Goal: Navigation & Orientation: Understand site structure

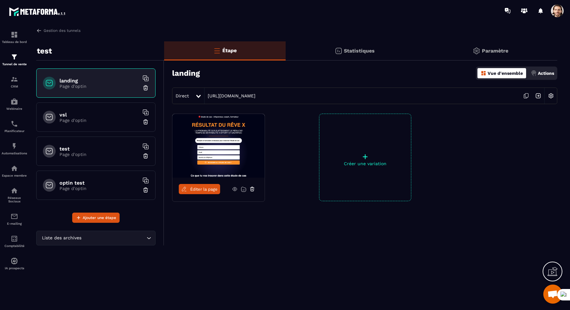
click at [90, 121] on p "Page d'optin" at bounding box center [98, 120] width 79 height 5
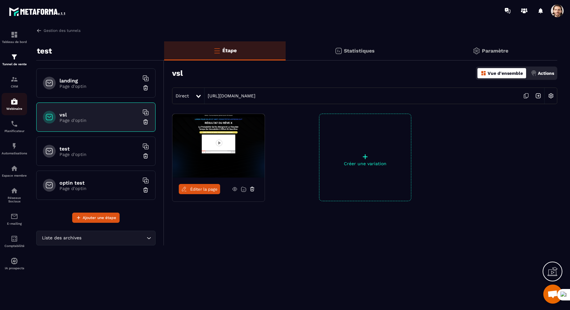
click at [15, 112] on link "Webinaire" at bounding box center [14, 104] width 25 height 22
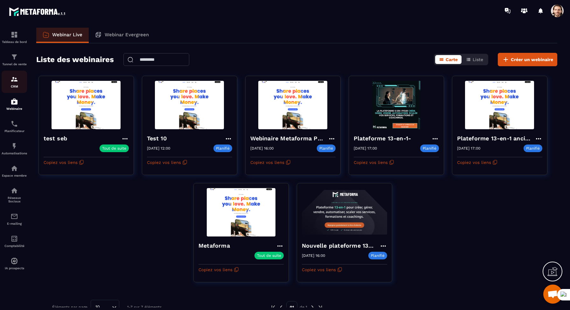
click at [15, 86] on p "CRM" at bounding box center [14, 86] width 25 height 3
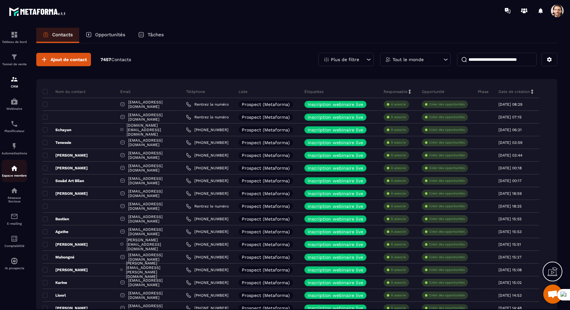
click at [17, 167] on img at bounding box center [14, 168] width 8 height 8
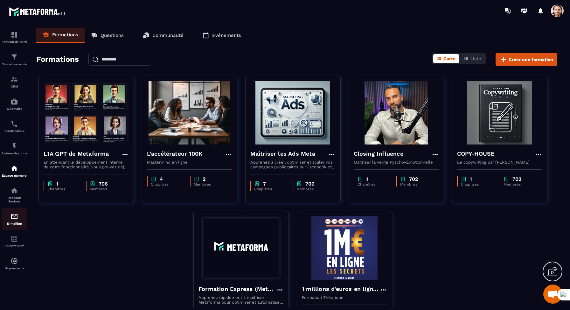
click at [15, 223] on div "E-mailing" at bounding box center [14, 218] width 25 height 13
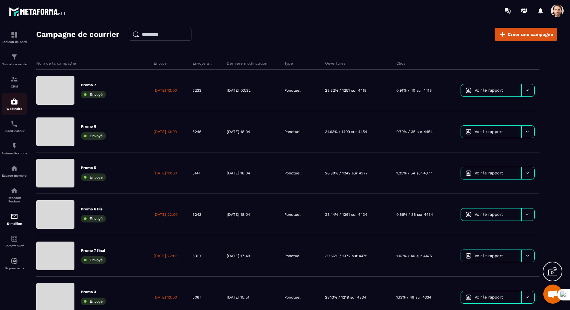
click at [22, 108] on p "Webinaire" at bounding box center [14, 108] width 25 height 3
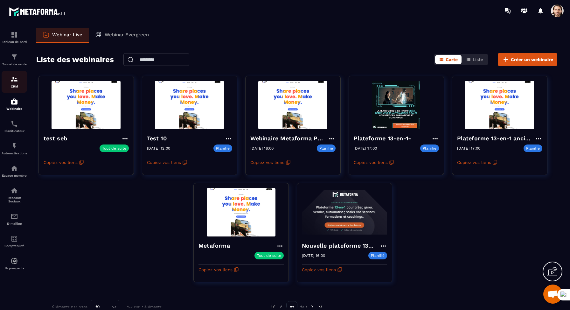
click at [14, 83] on img at bounding box center [14, 79] width 8 height 8
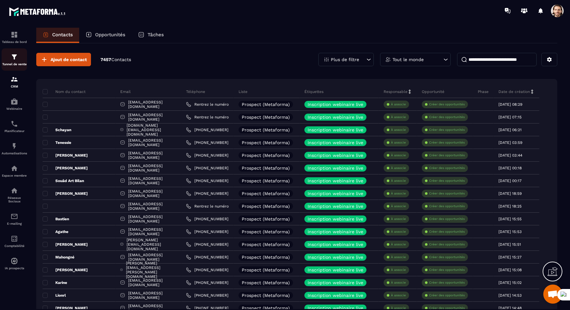
click at [15, 55] on img at bounding box center [14, 57] width 8 height 8
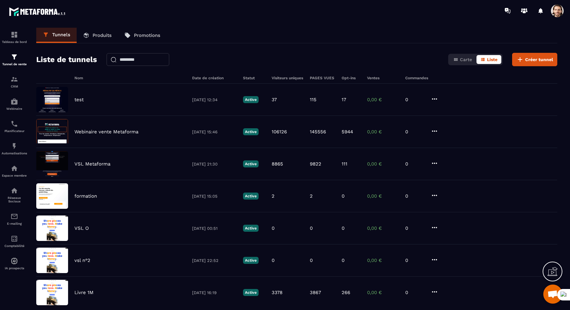
click at [90, 41] on link "Produits" at bounding box center [97, 35] width 41 height 15
